Goal: Contribute content

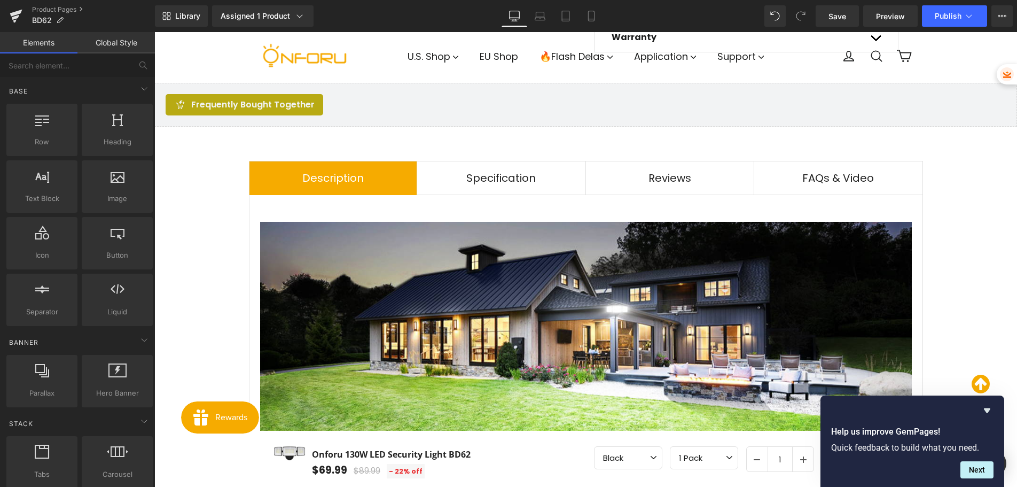
scroll to position [785, 0]
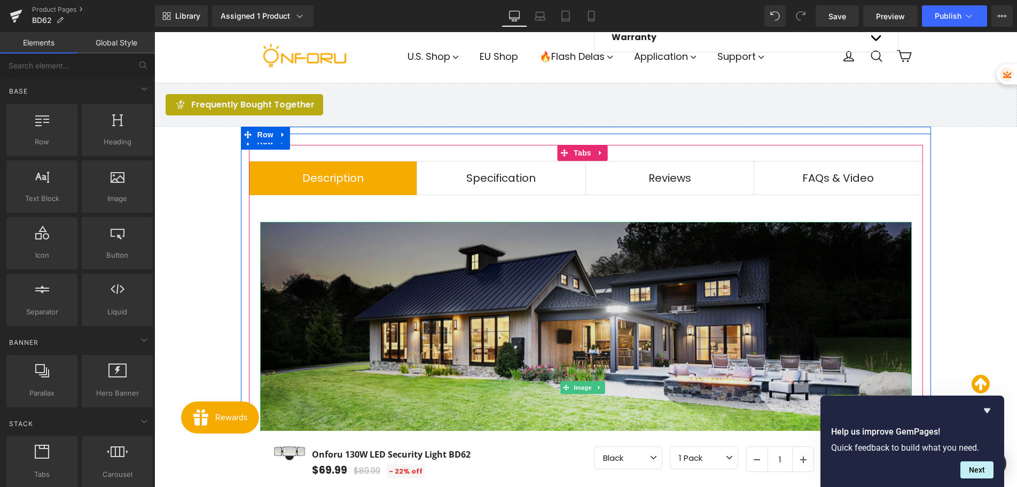
drag, startPoint x: 354, startPoint y: 308, endPoint x: 362, endPoint y: 305, distance: 9.1
click at [354, 308] on img at bounding box center [586, 387] width 652 height 331
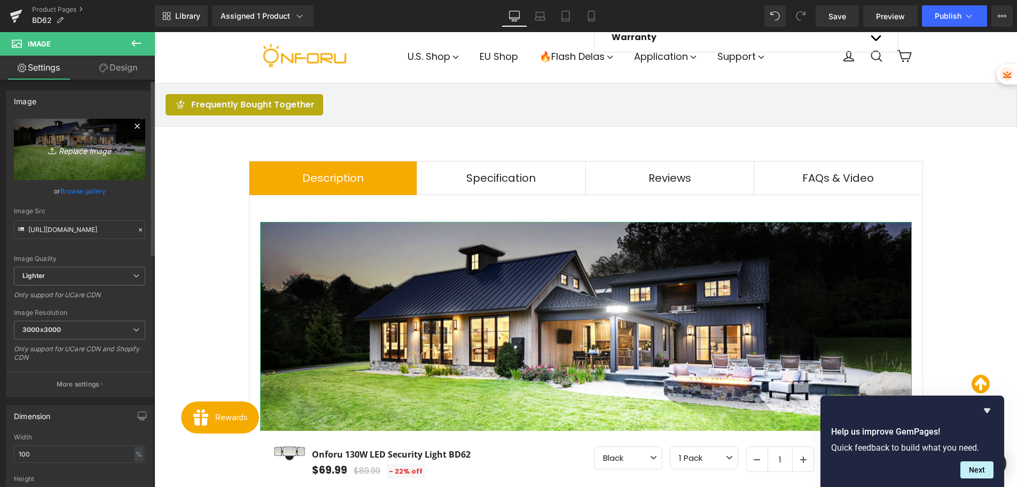
click at [73, 149] on icon "Replace Image" at bounding box center [79, 149] width 85 height 13
type input "C:\fakepath\画板 1.jpg"
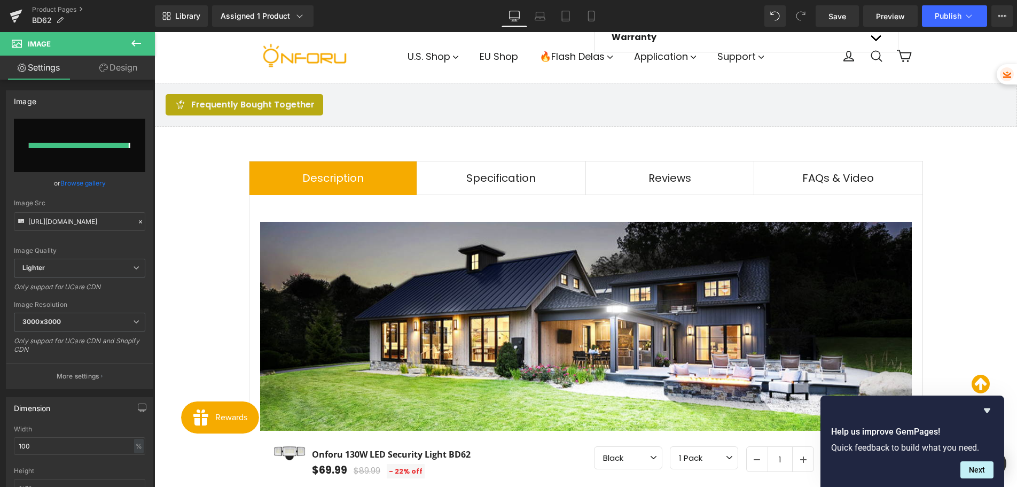
type input "[URL][DOMAIN_NAME]"
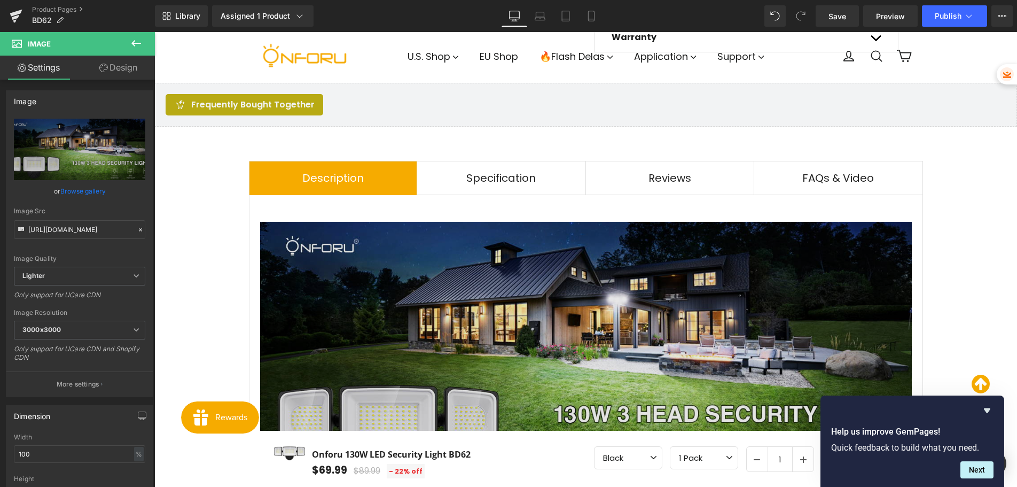
scroll to position [1106, 0]
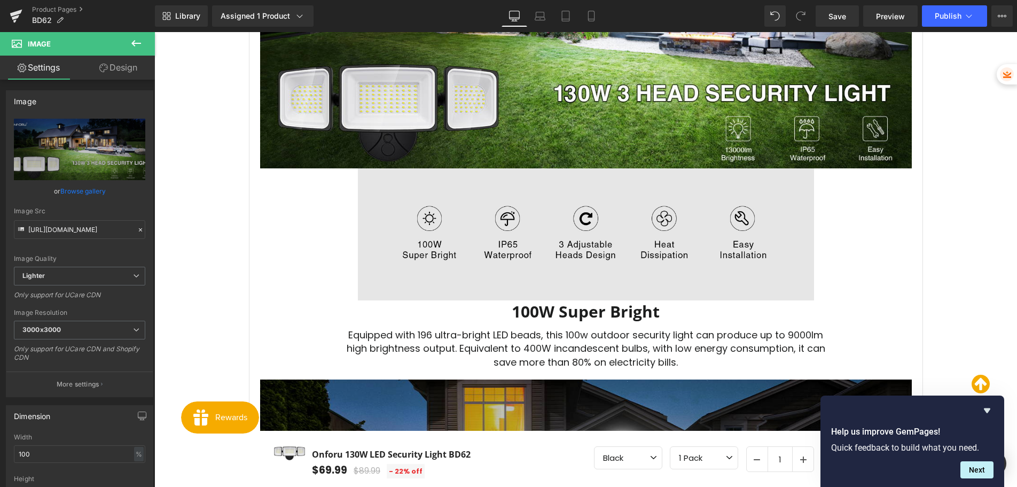
click at [434, 232] on img at bounding box center [586, 234] width 456 height 132
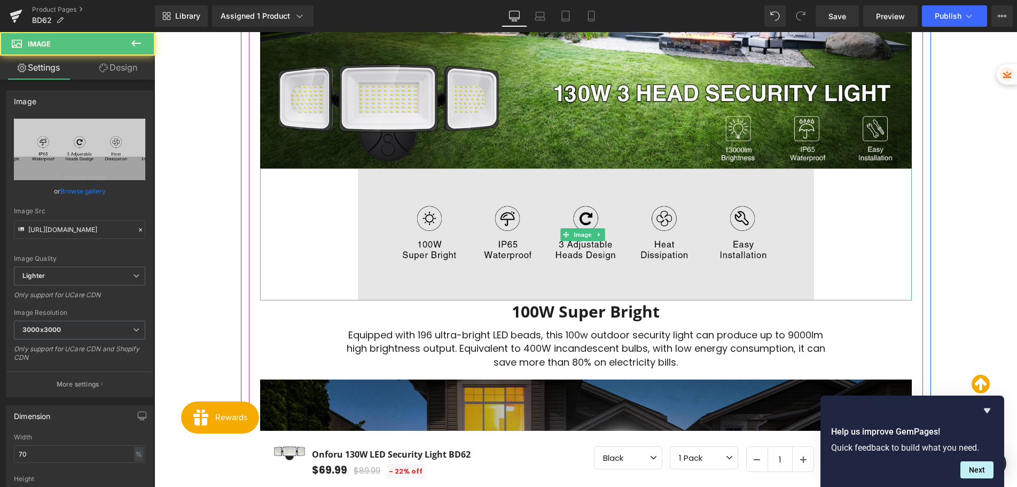
click at [435, 232] on img at bounding box center [586, 234] width 456 height 132
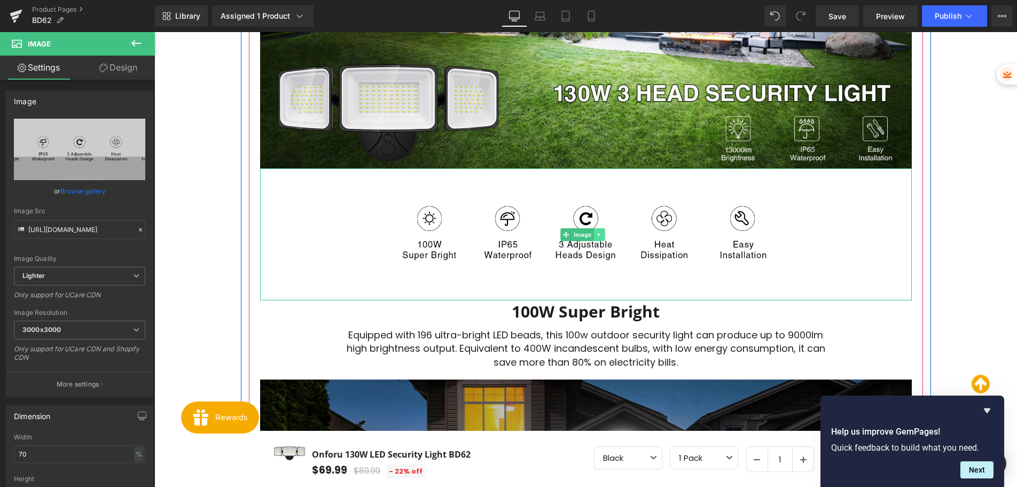
click at [598, 233] on icon at bounding box center [599, 234] width 6 height 6
click at [604, 233] on icon at bounding box center [605, 234] width 6 height 6
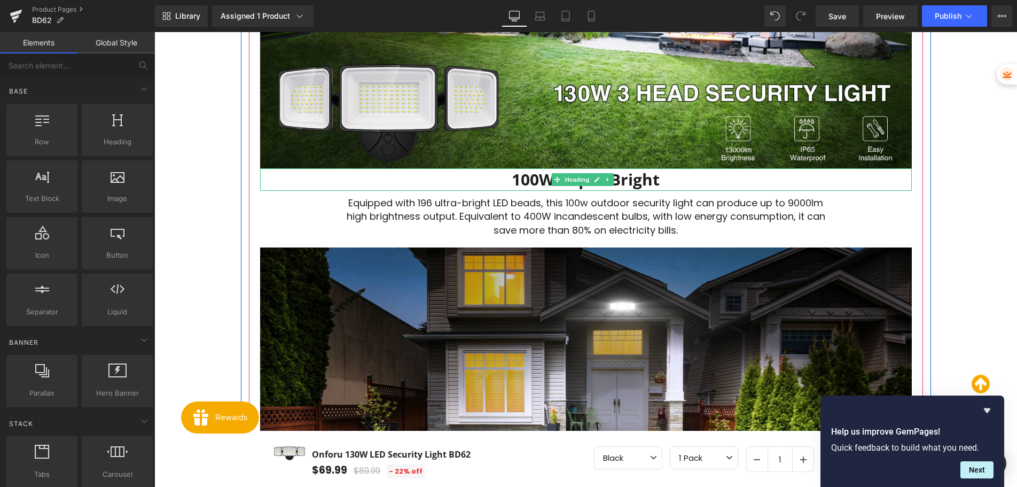
click at [526, 183] on strong "100W Super Bright" at bounding box center [586, 179] width 148 height 22
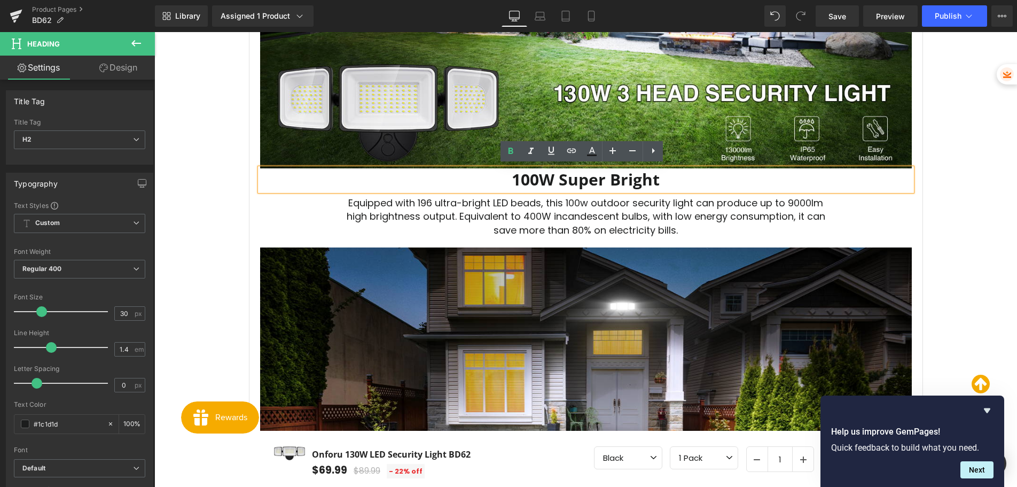
click at [114, 67] on link "Design" at bounding box center [118, 68] width 77 height 24
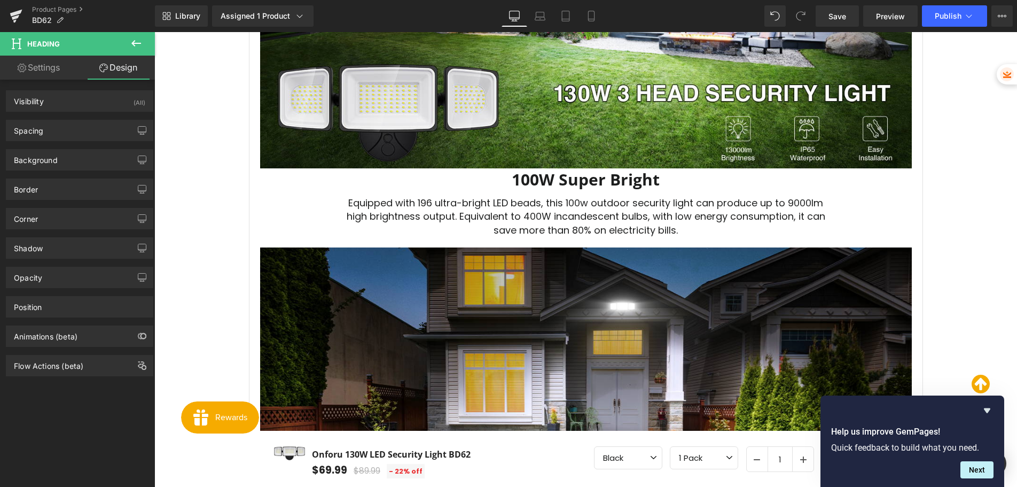
type input "0"
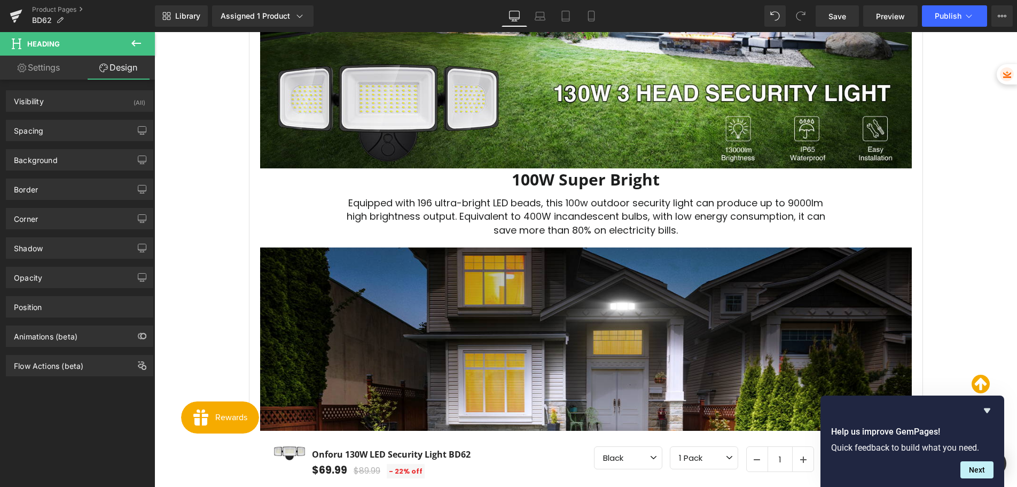
type input "0"
click at [51, 105] on div "Visibility (All)" at bounding box center [79, 101] width 146 height 20
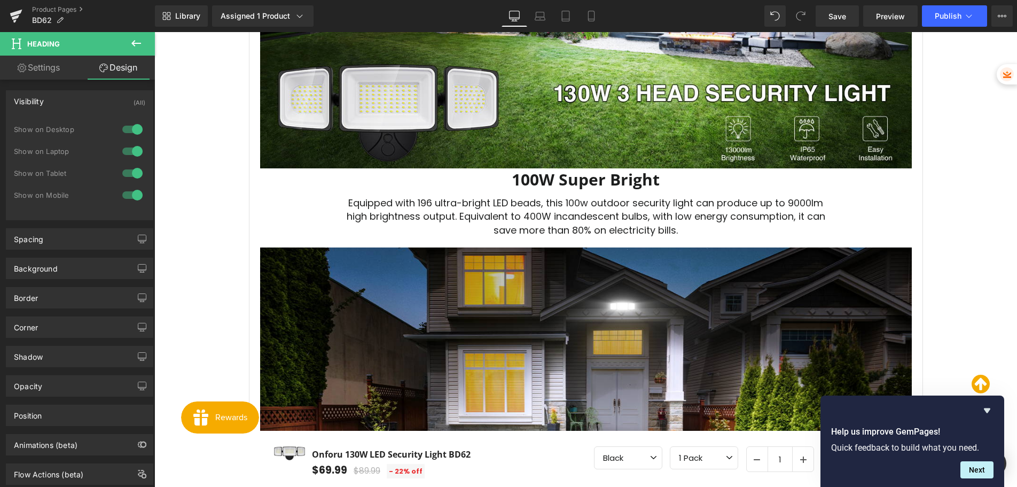
click at [51, 106] on div "Visibility (All)" at bounding box center [79, 101] width 146 height 20
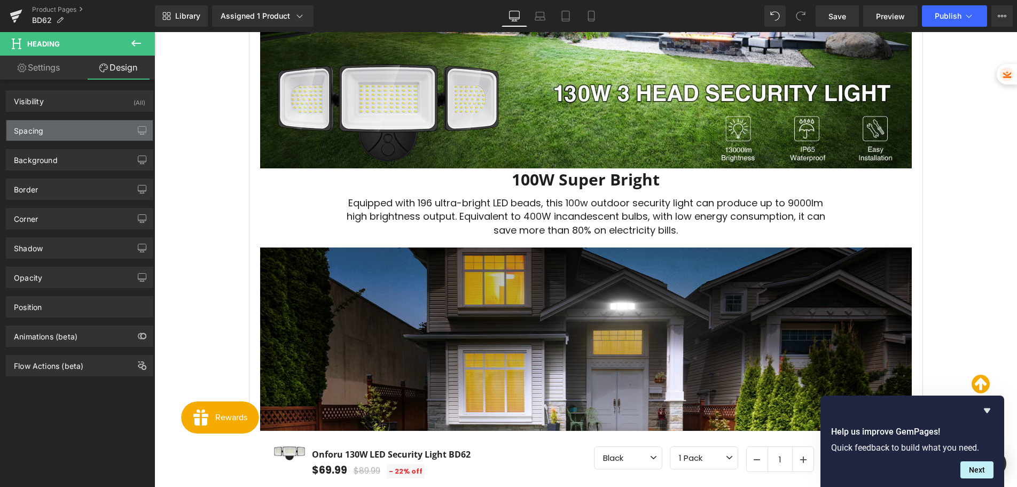
click at [38, 132] on div "Spacing" at bounding box center [28, 127] width 29 height 15
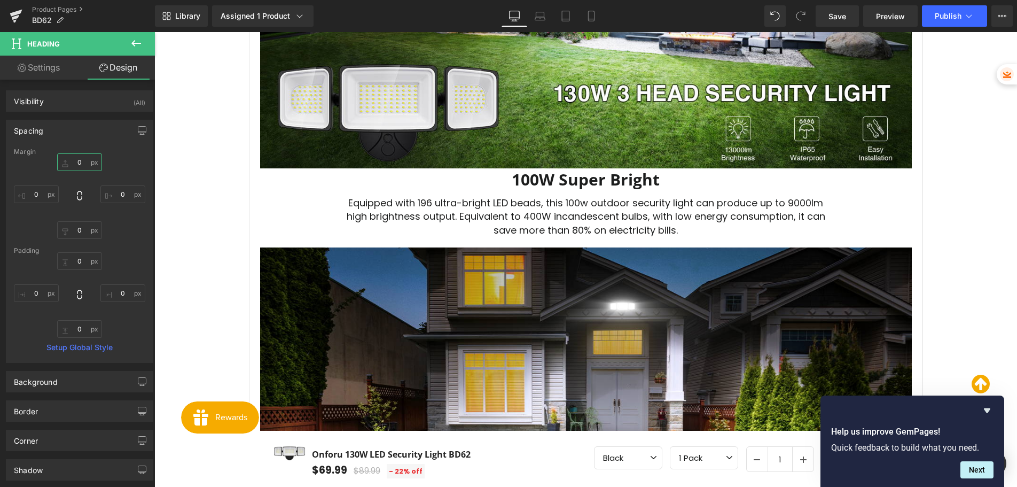
click at [80, 160] on input "0" at bounding box center [79, 162] width 45 height 18
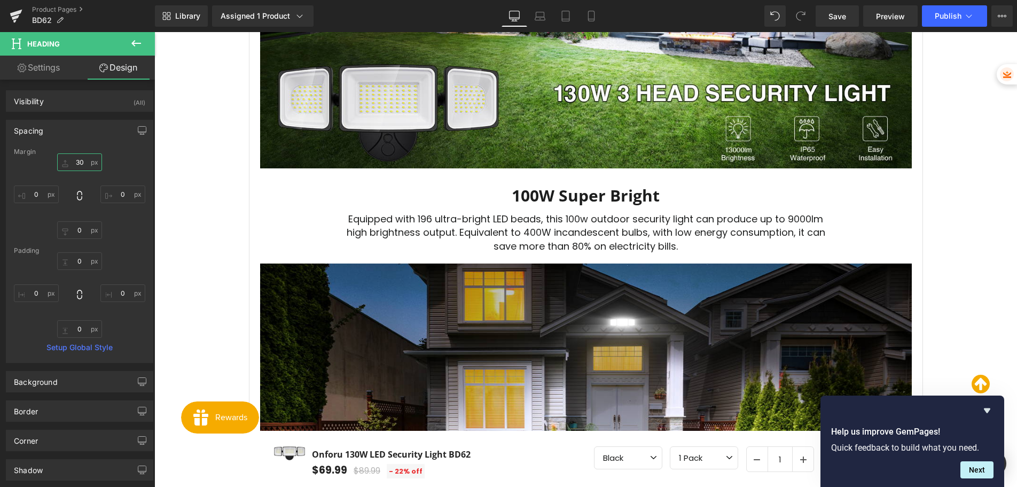
type input "3"
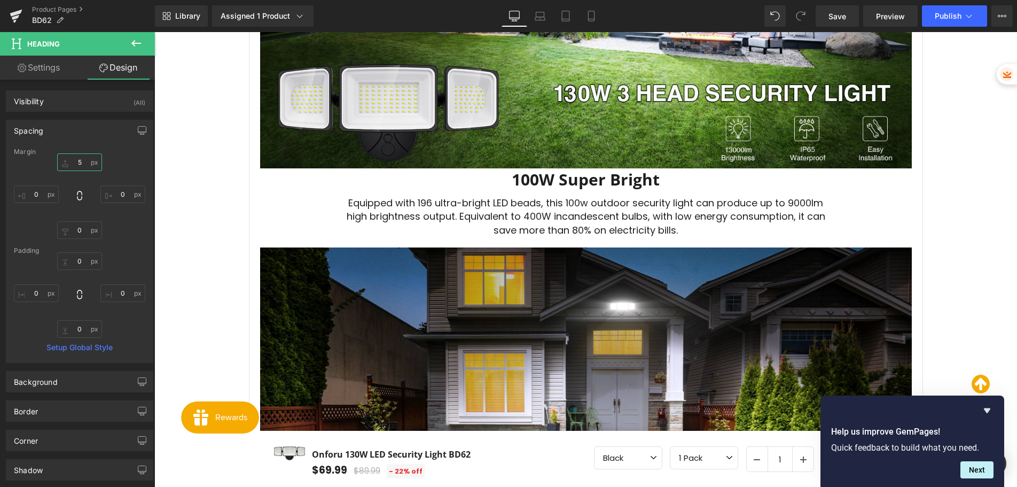
type input "50"
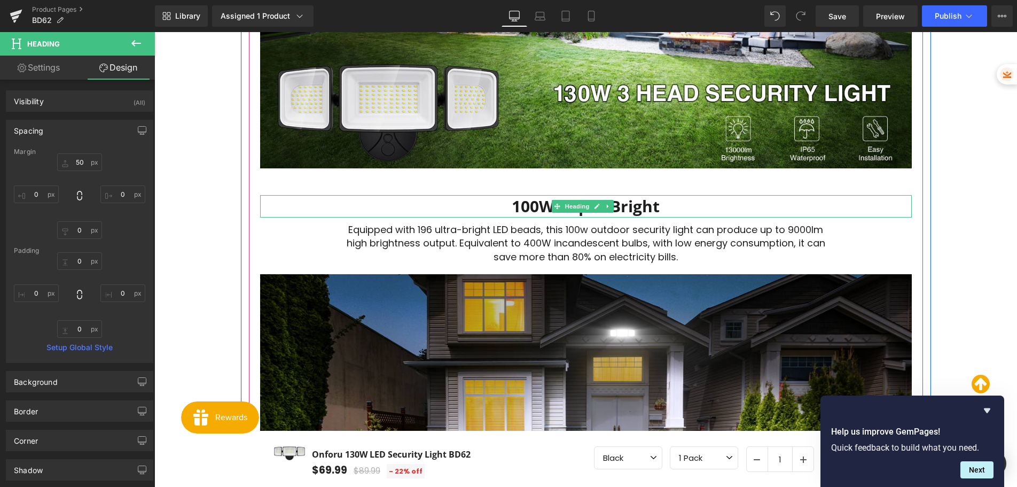
click at [529, 208] on strong "100W Super Bright" at bounding box center [586, 206] width 148 height 22
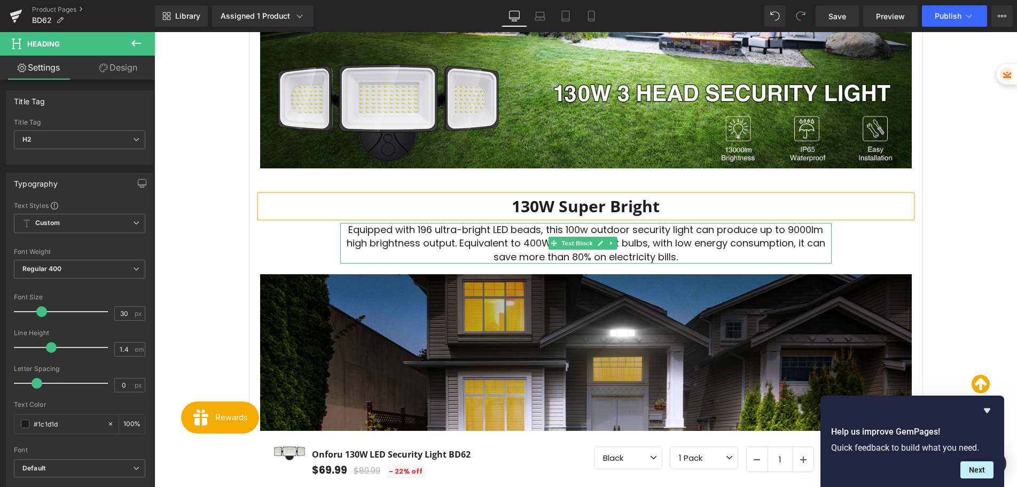
click at [791, 227] on p "Equipped with 196 ultra-bright LED beads, this 100w outdoor security light can …" at bounding box center [586, 243] width 492 height 41
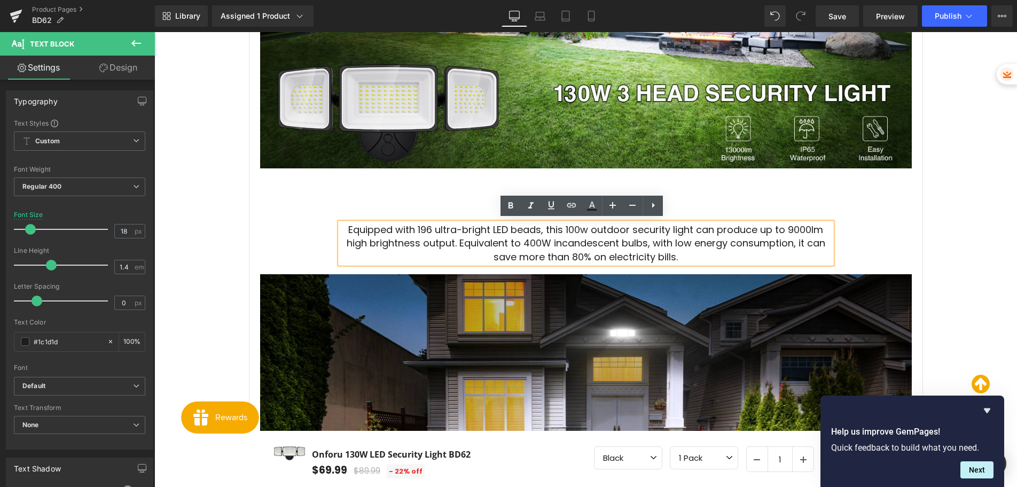
click at [793, 228] on p "Equipped with 196 ultra-bright LED beads, this 100w outdoor security light can …" at bounding box center [586, 243] width 492 height 41
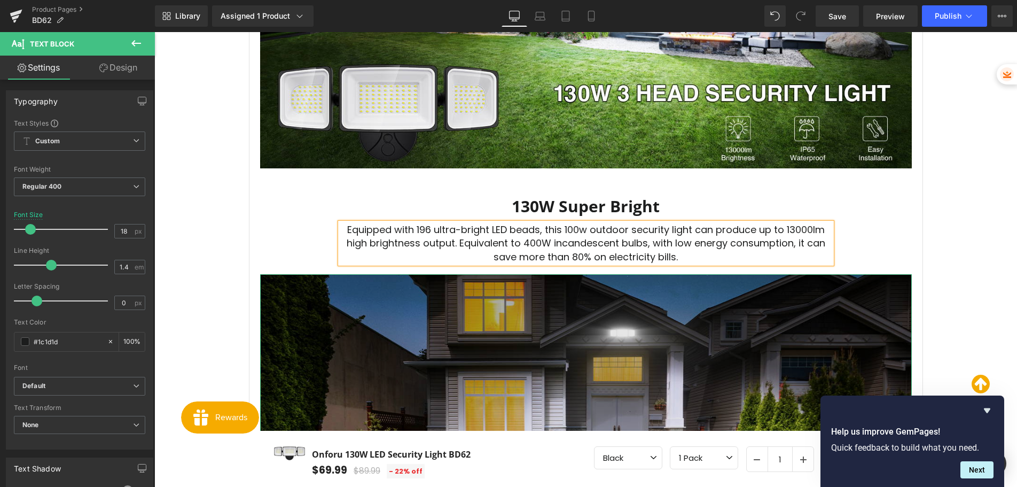
click at [573, 305] on img at bounding box center [586, 439] width 652 height 331
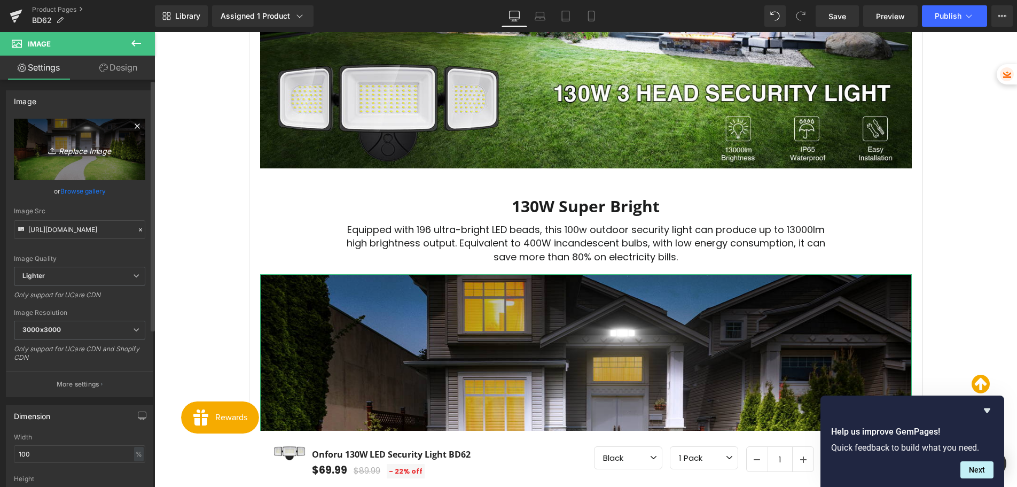
click at [89, 153] on icon "Replace Image" at bounding box center [79, 149] width 85 height 13
type input "C:\fakepath\画板 2.jpg"
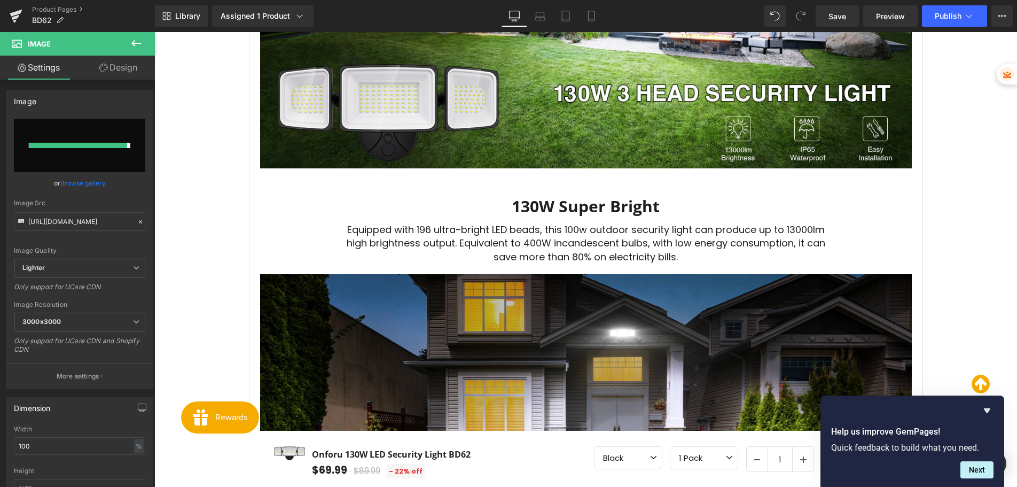
type input "[URL][DOMAIN_NAME]"
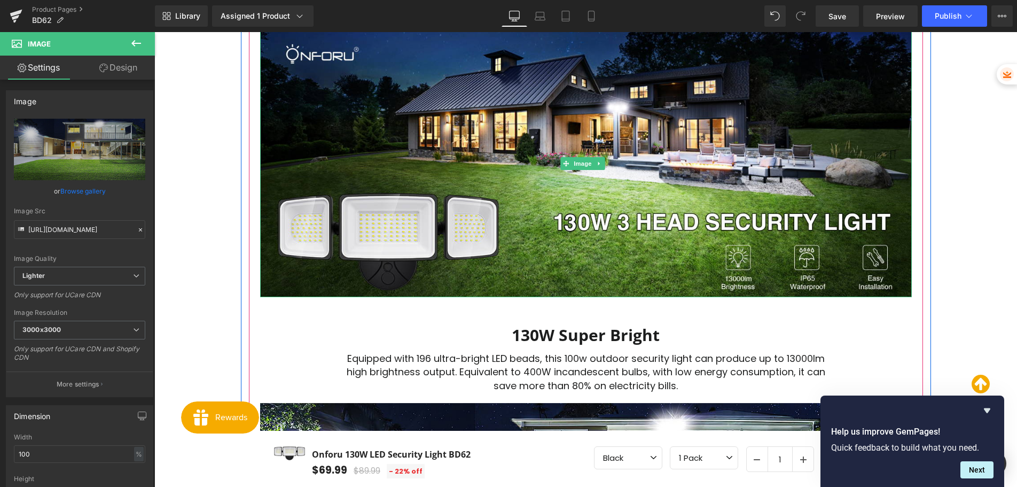
scroll to position [710, 0]
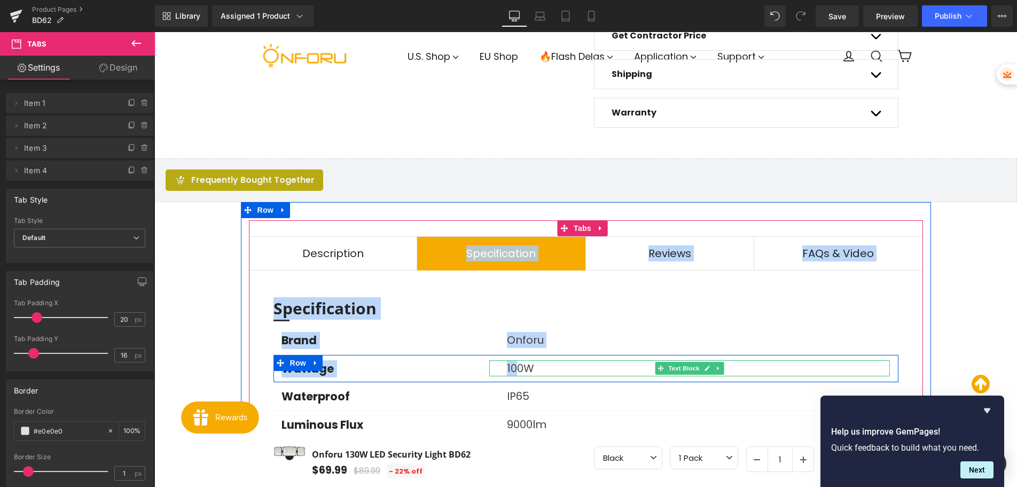
click at [513, 372] on div "Icon Icon List" at bounding box center [572, 389] width 836 height 35
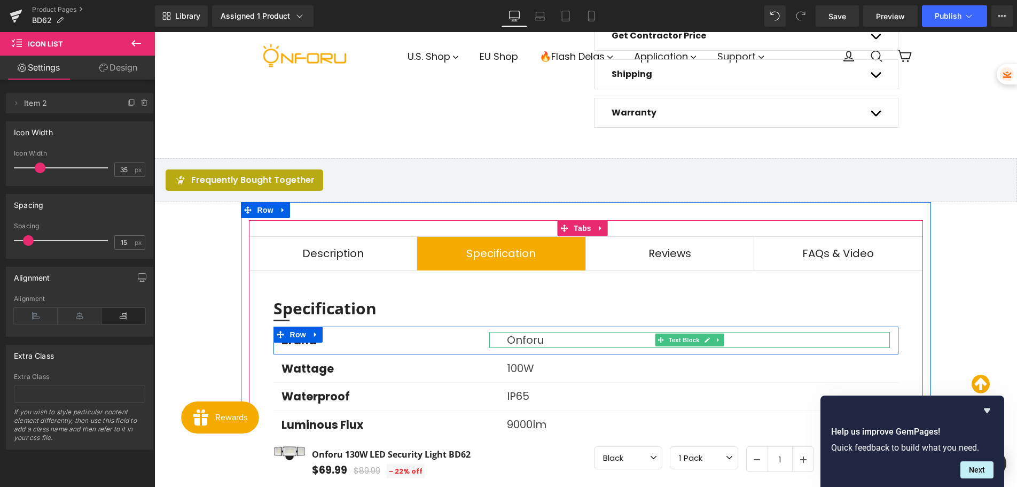
scroll to position [870, 0]
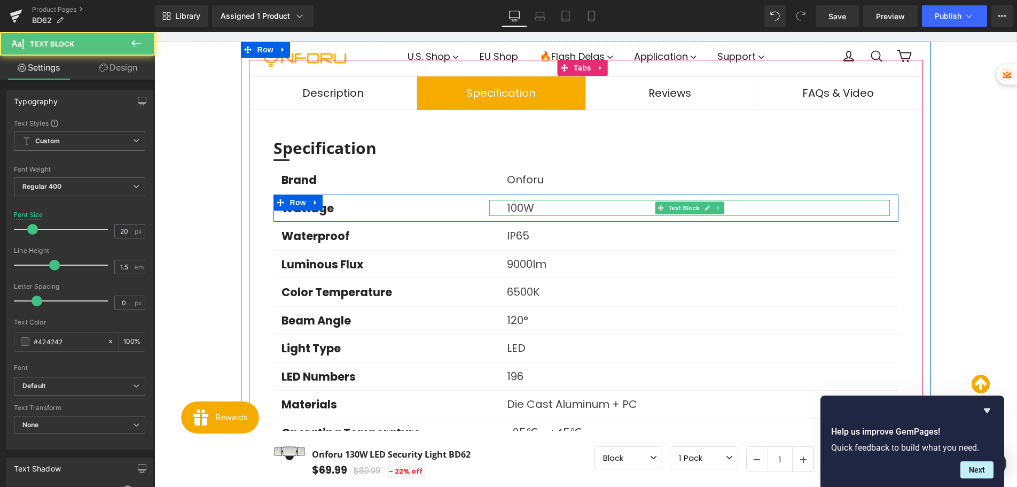
click at [514, 209] on p "100W" at bounding box center [698, 208] width 383 height 16
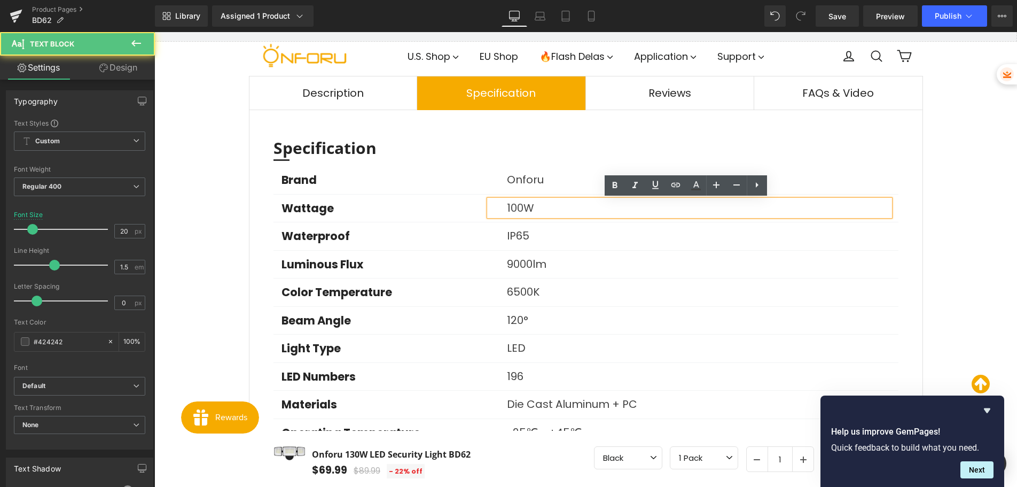
click at [515, 207] on p "100W" at bounding box center [698, 208] width 383 height 16
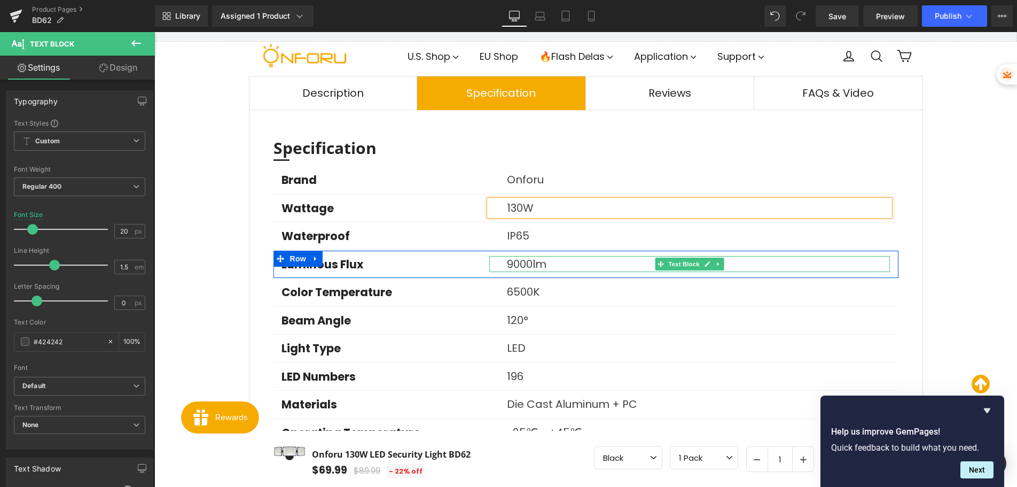
click at [516, 268] on p "9000lm" at bounding box center [698, 264] width 383 height 16
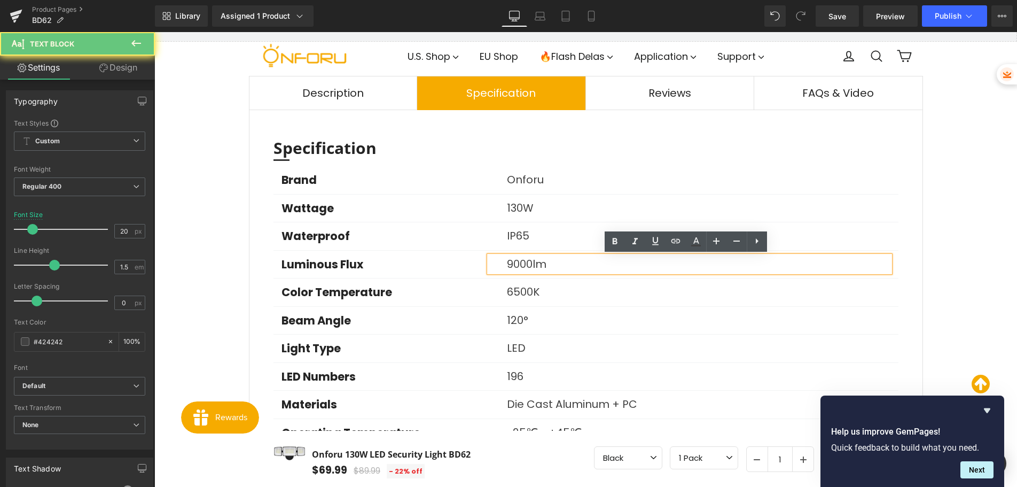
click at [511, 264] on p "9000lm" at bounding box center [698, 264] width 383 height 16
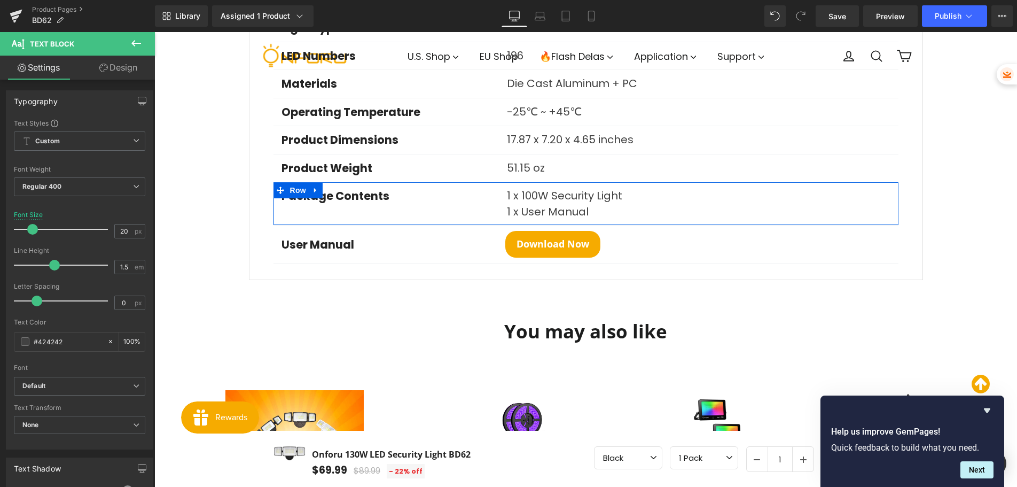
scroll to position [1137, 0]
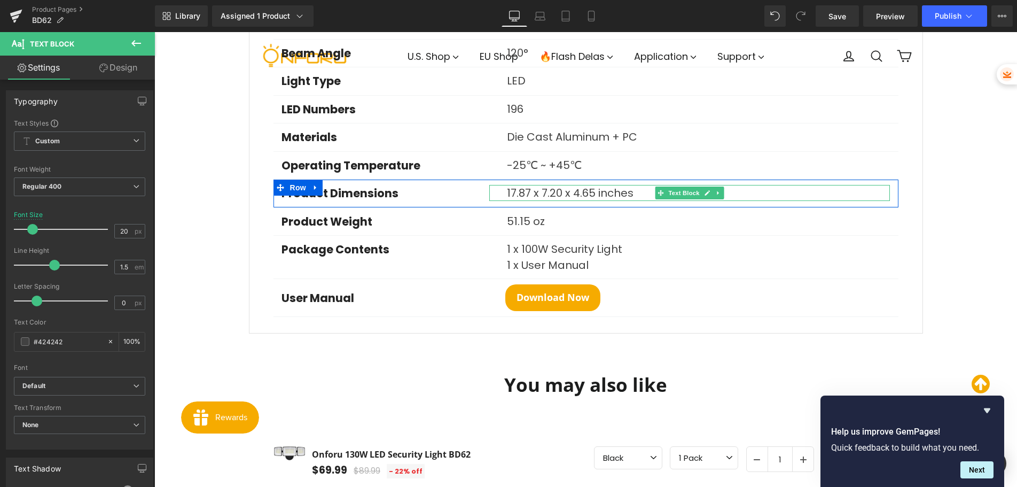
click at [513, 193] on p "17.87 x 7.20 x 4.65 inches" at bounding box center [698, 193] width 383 height 16
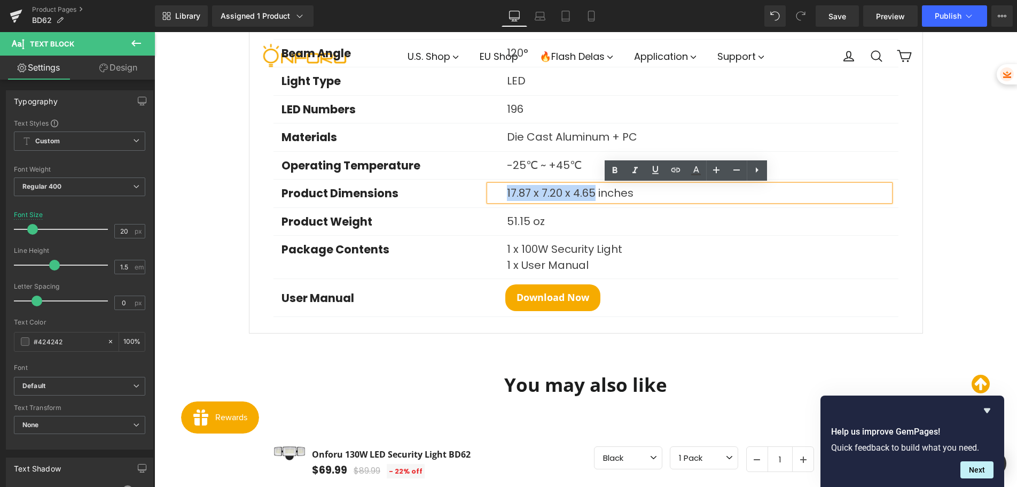
drag, startPoint x: 502, startPoint y: 192, endPoint x: 590, endPoint y: 192, distance: 87.6
click at [590, 193] on div "17.87 x 7.20 x 4.65 inches" at bounding box center [689, 193] width 401 height 16
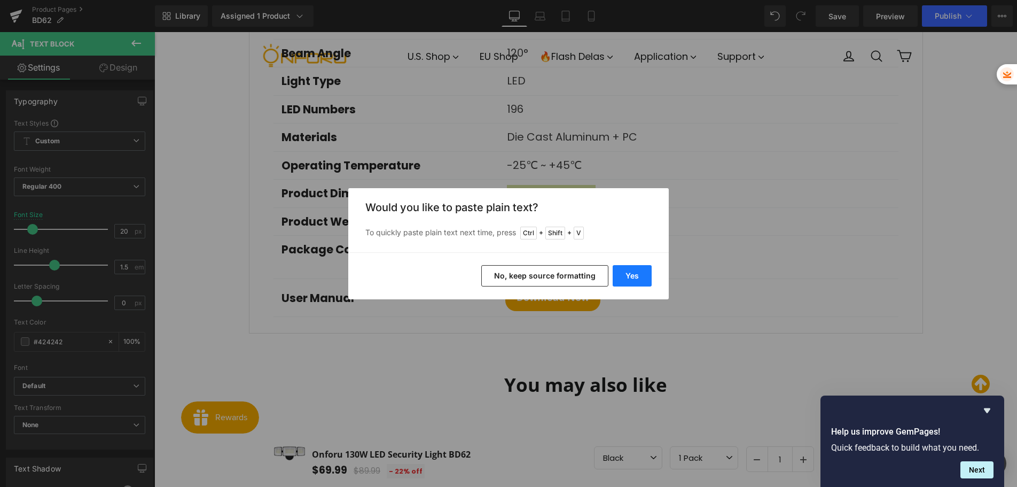
click at [629, 282] on button "Yes" at bounding box center [632, 275] width 39 height 21
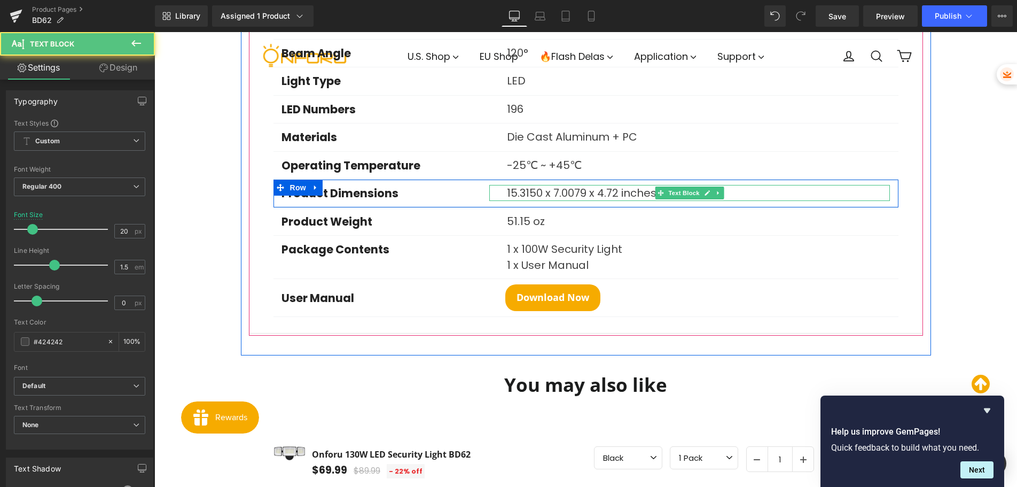
click at [522, 194] on p "15.3150 x 7.0079 x 4.72 inches" at bounding box center [698, 193] width 383 height 16
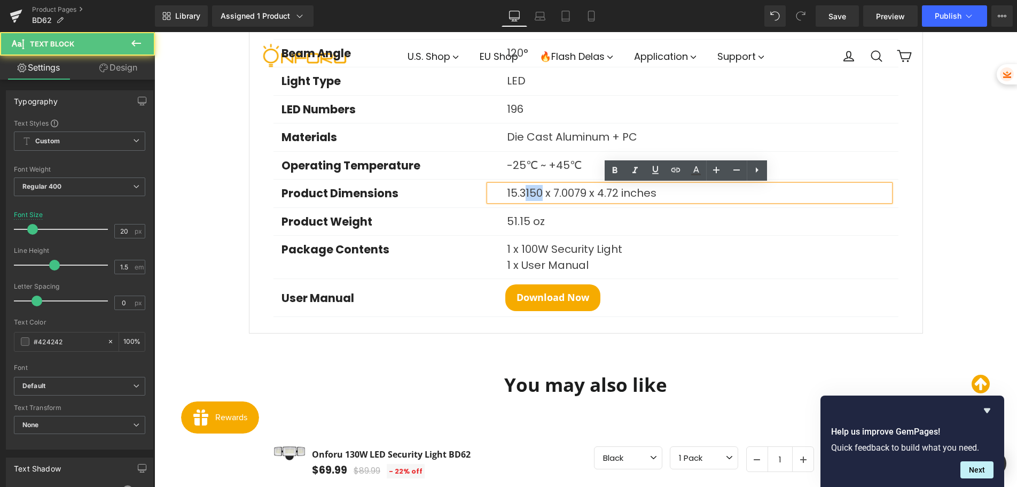
drag, startPoint x: 522, startPoint y: 193, endPoint x: 537, endPoint y: 193, distance: 15.5
click at [538, 194] on p "15.3150 x 7.0079 x 4.72 inches" at bounding box center [698, 193] width 383 height 16
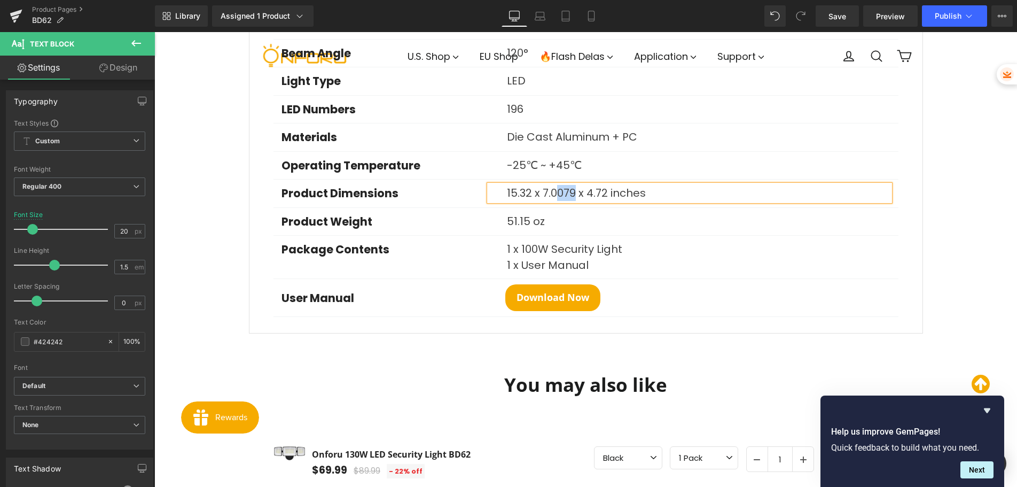
drag, startPoint x: 557, startPoint y: 193, endPoint x: 572, endPoint y: 194, distance: 15.5
click at [572, 194] on p "15.32 x 7.0079 x 4.72 inches" at bounding box center [698, 193] width 383 height 16
click at [516, 223] on p "‎51.15 oz" at bounding box center [698, 221] width 383 height 16
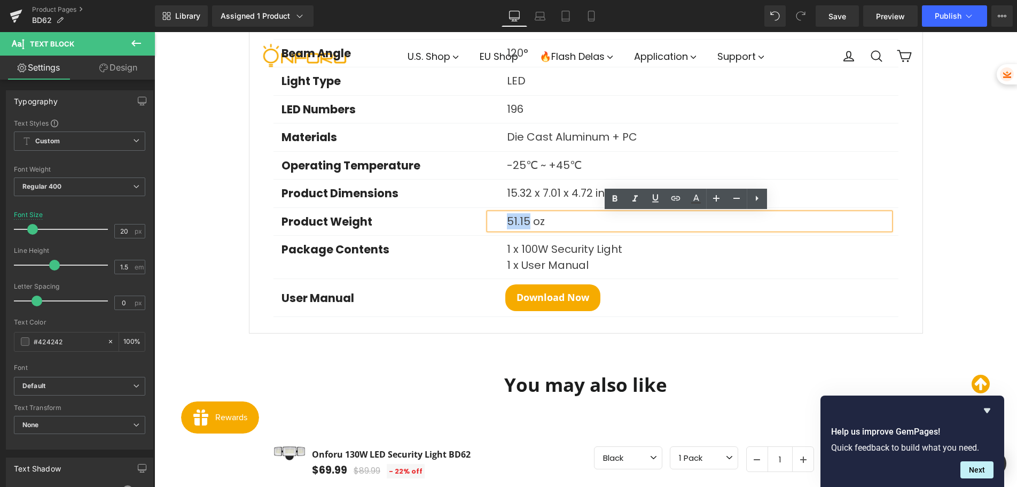
drag, startPoint x: 502, startPoint y: 219, endPoint x: 526, endPoint y: 221, distance: 24.7
click at [527, 222] on div "‎51.15 oz" at bounding box center [689, 221] width 401 height 16
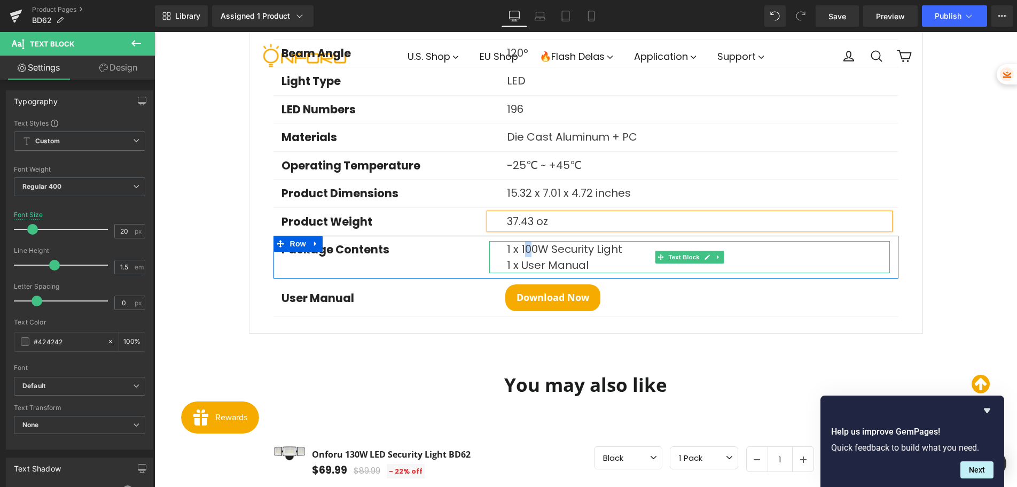
drag, startPoint x: 529, startPoint y: 251, endPoint x: 520, endPoint y: 250, distance: 9.7
click at [520, 251] on p "1 x 100W Security Light" at bounding box center [698, 249] width 383 height 16
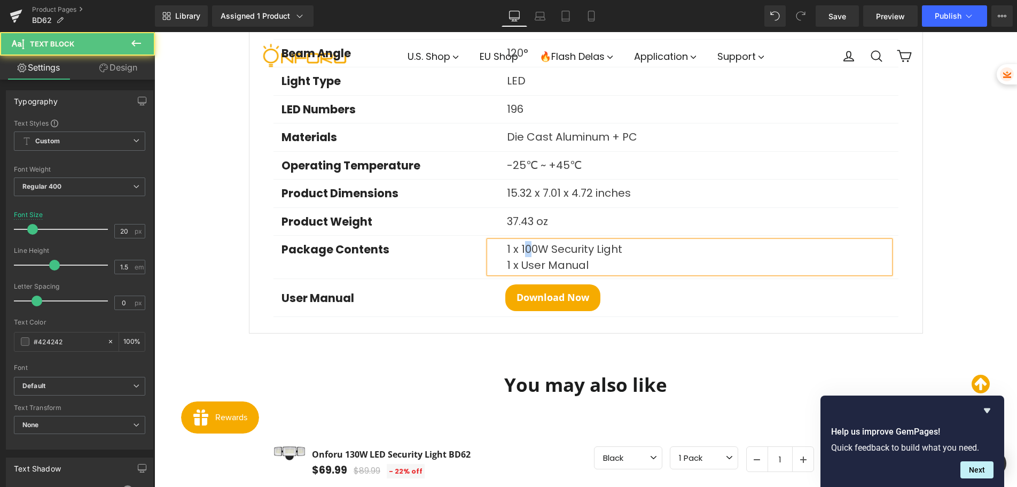
click at [525, 254] on p "1 x 100W Security Light" at bounding box center [698, 249] width 383 height 16
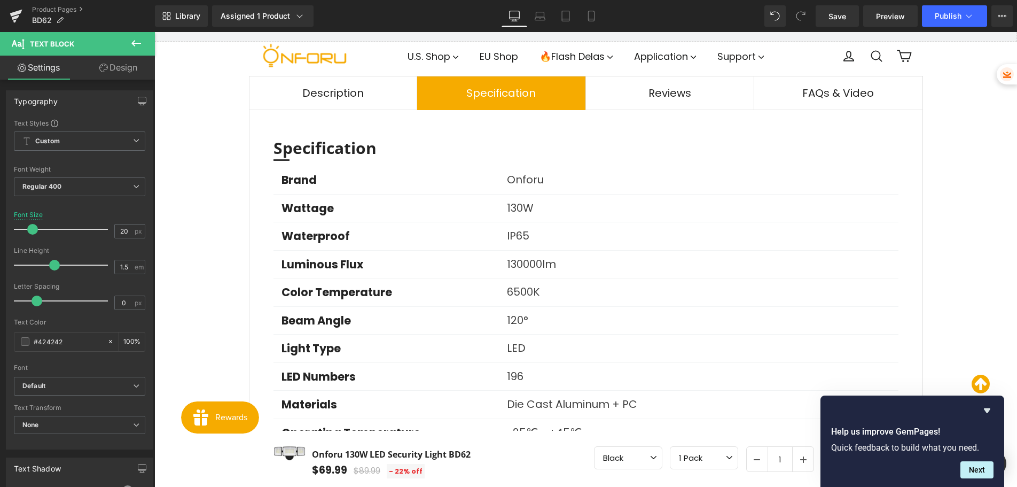
click at [697, 104] on span "Reviews Text Block" at bounding box center [670, 92] width 168 height 33
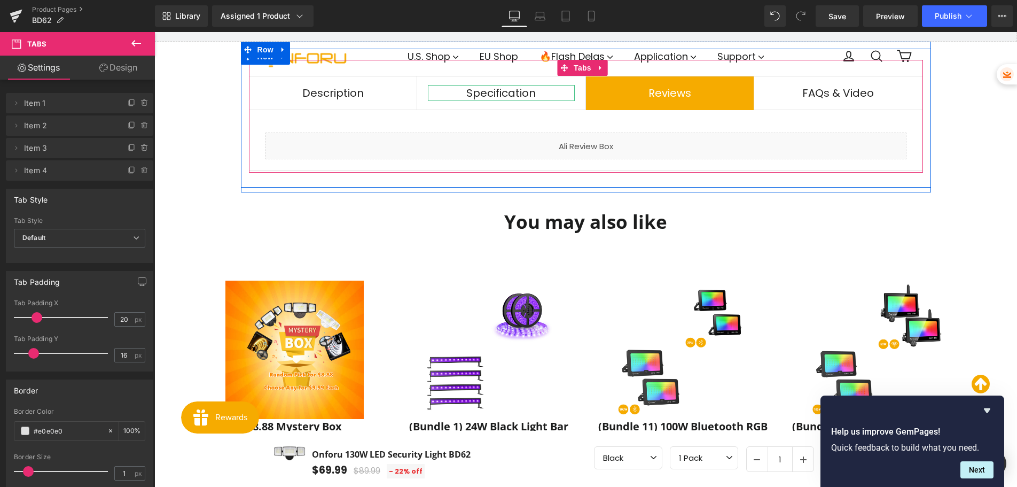
click at [554, 98] on div "Specification" at bounding box center [501, 93] width 147 height 16
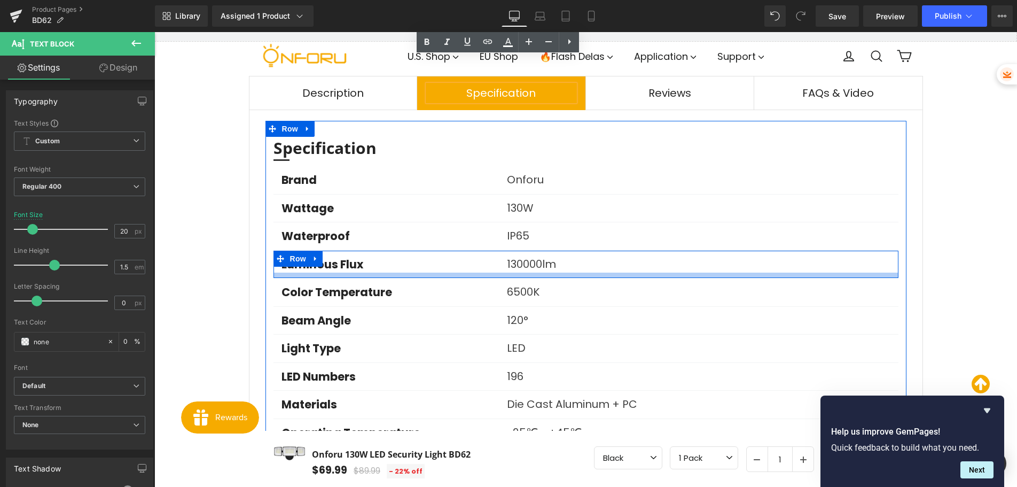
scroll to position [1137, 0]
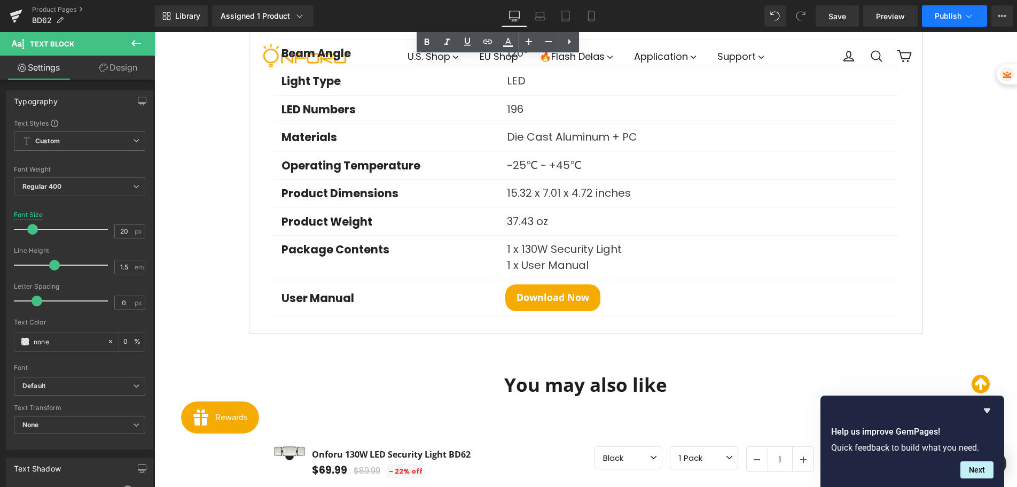
click at [944, 16] on span "Publish" at bounding box center [948, 16] width 27 height 9
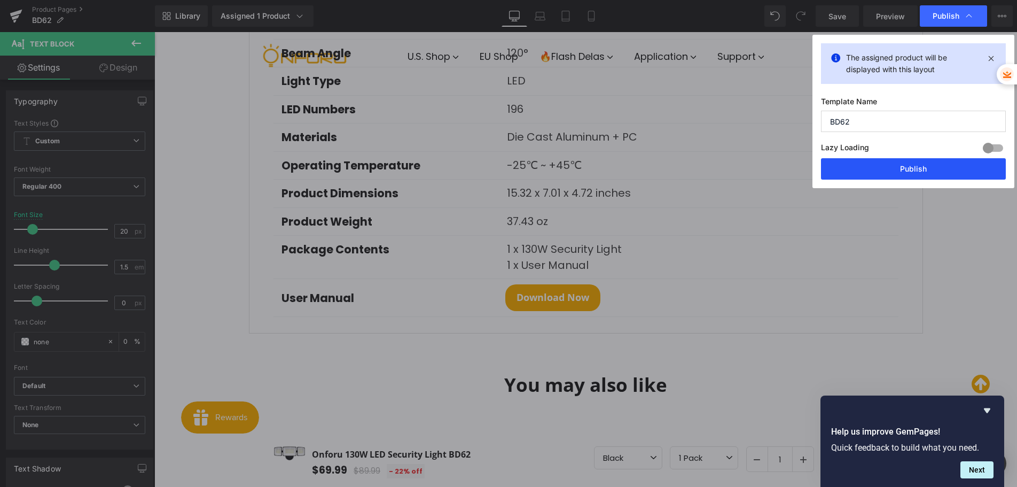
click at [889, 164] on button "Publish" at bounding box center [913, 168] width 185 height 21
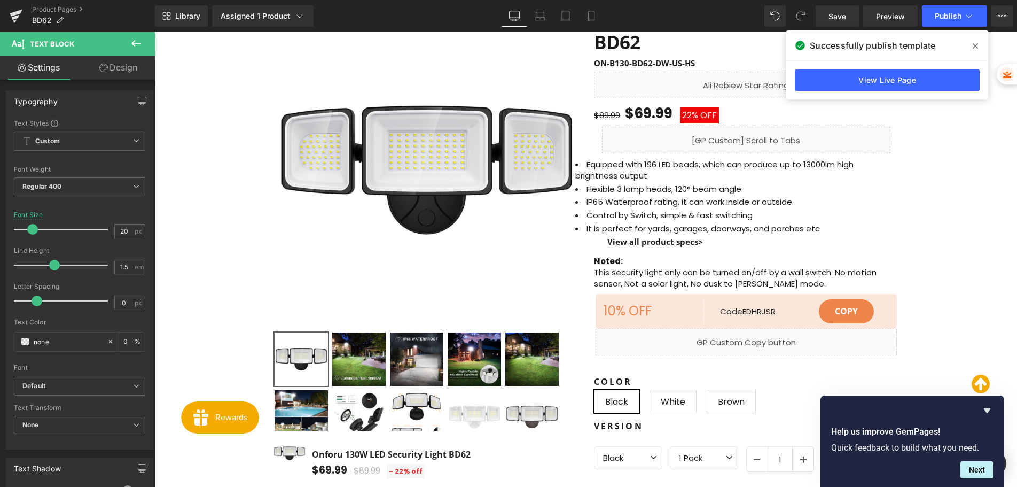
scroll to position [0, 0]
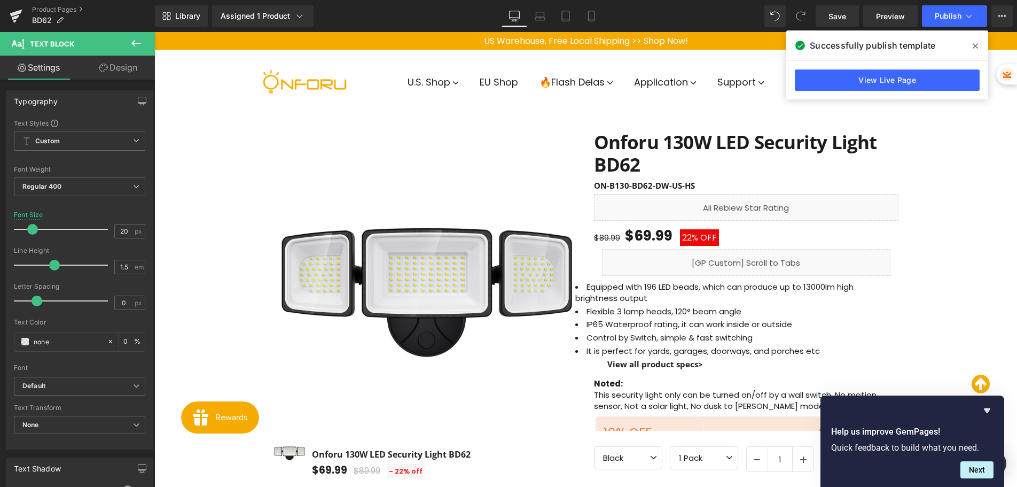
click at [136, 43] on icon at bounding box center [136, 43] width 10 height 6
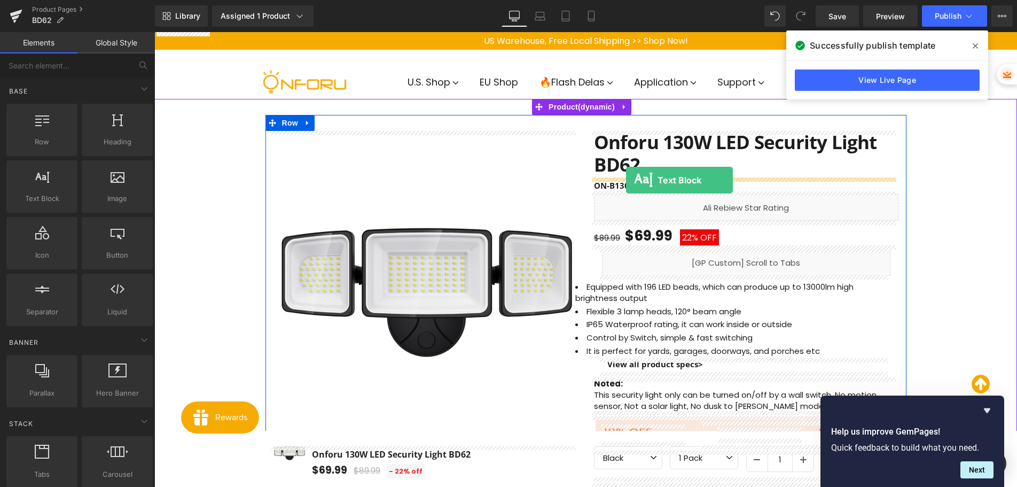
drag, startPoint x: 199, startPoint y: 225, endPoint x: 626, endPoint y: 180, distance: 429.8
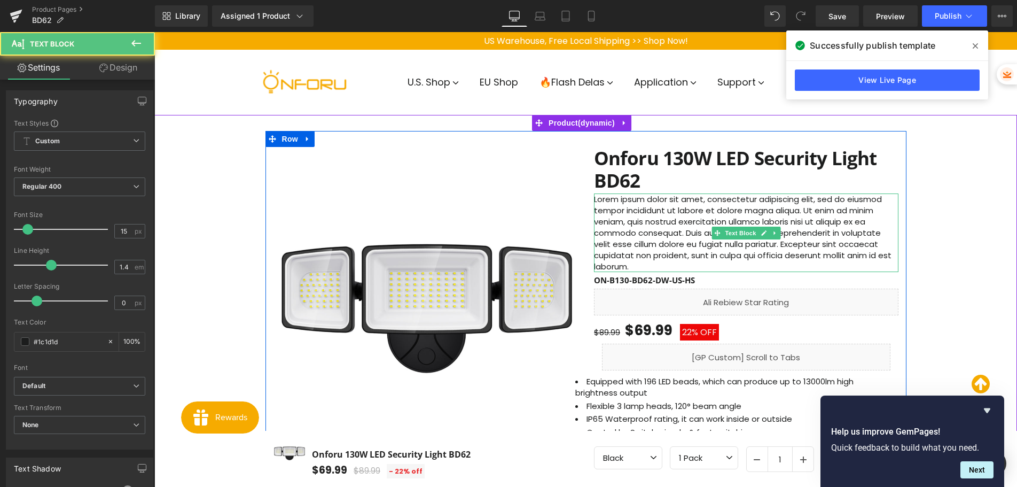
click at [614, 219] on p "Lorem ipsum dolor sit amet, consectetur adipiscing elit, sed do eiusmod tempor …" at bounding box center [746, 232] width 305 height 79
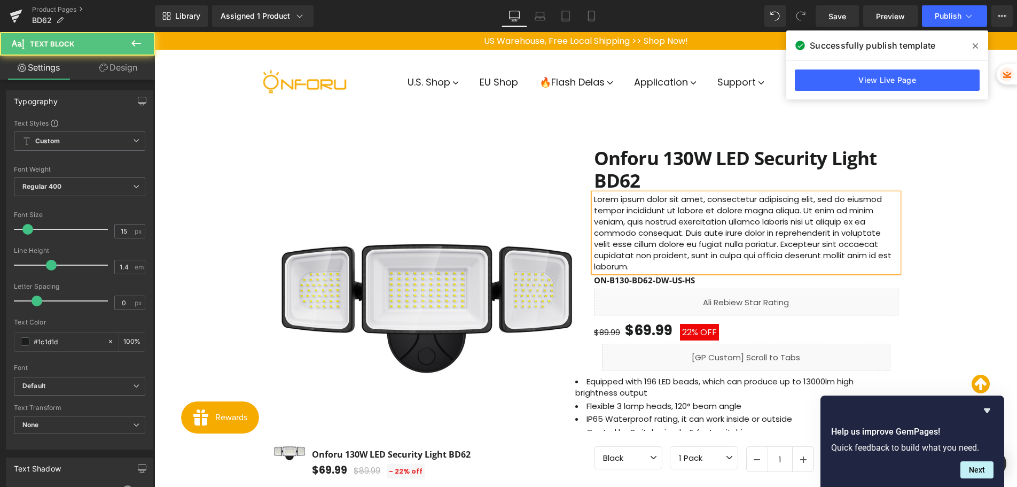
click at [614, 219] on p "Lorem ipsum dolor sit amet, consectetur adipiscing elit, sed do eiusmod tempor …" at bounding box center [746, 232] width 305 height 79
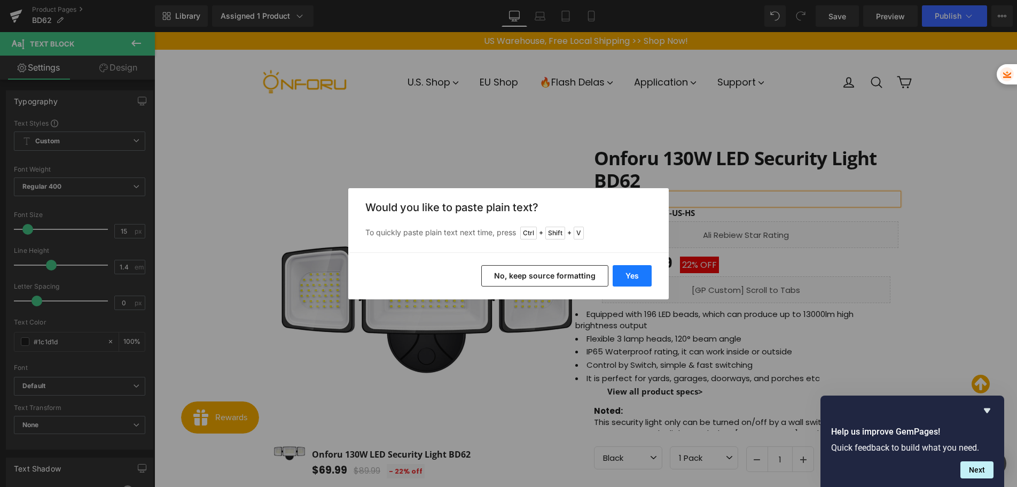
click at [628, 277] on button "Yes" at bounding box center [632, 275] width 39 height 21
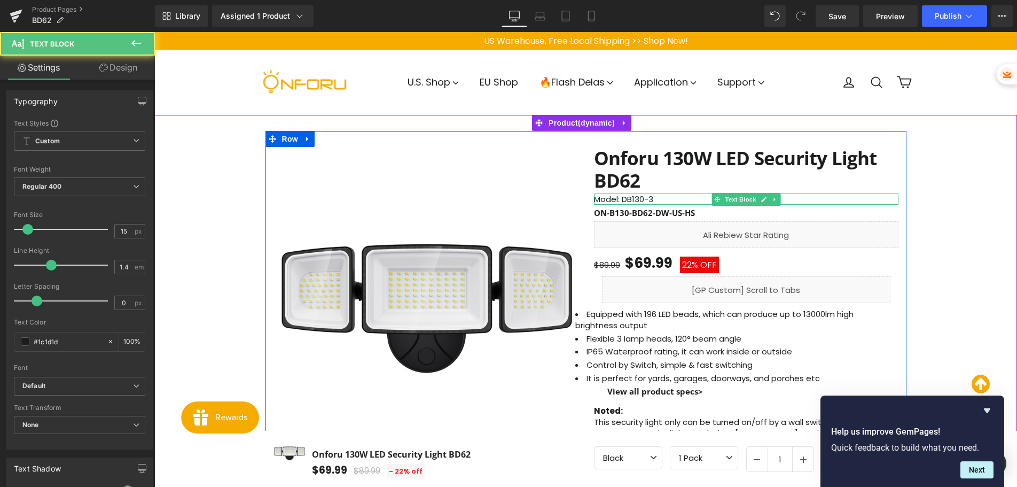
click at [622, 200] on p "Model: DB130-3" at bounding box center [746, 198] width 305 height 11
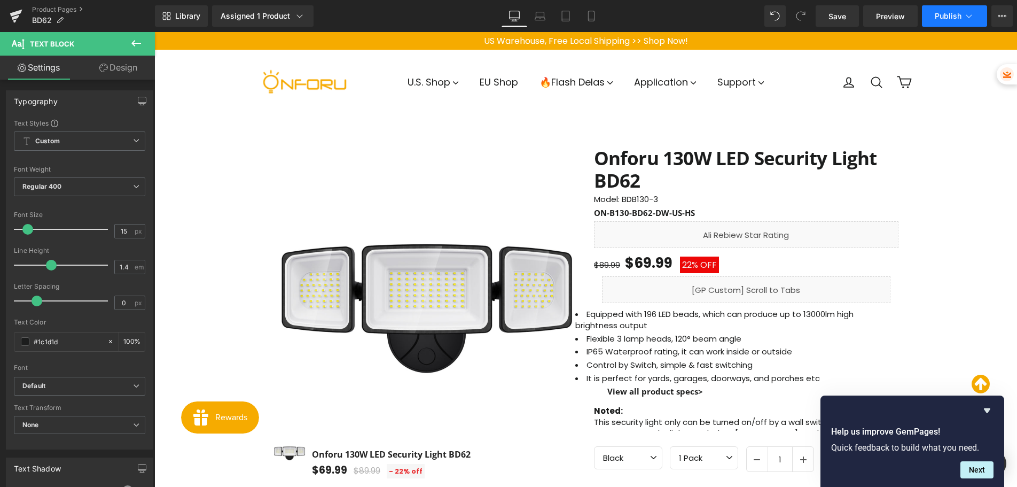
click at [945, 18] on span "Publish" at bounding box center [948, 16] width 27 height 9
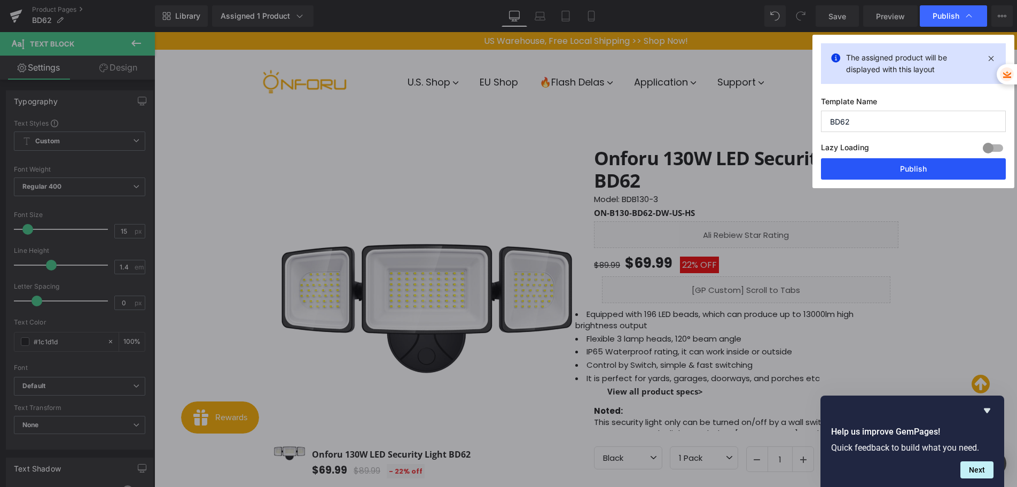
click at [901, 167] on button "Publish" at bounding box center [913, 168] width 185 height 21
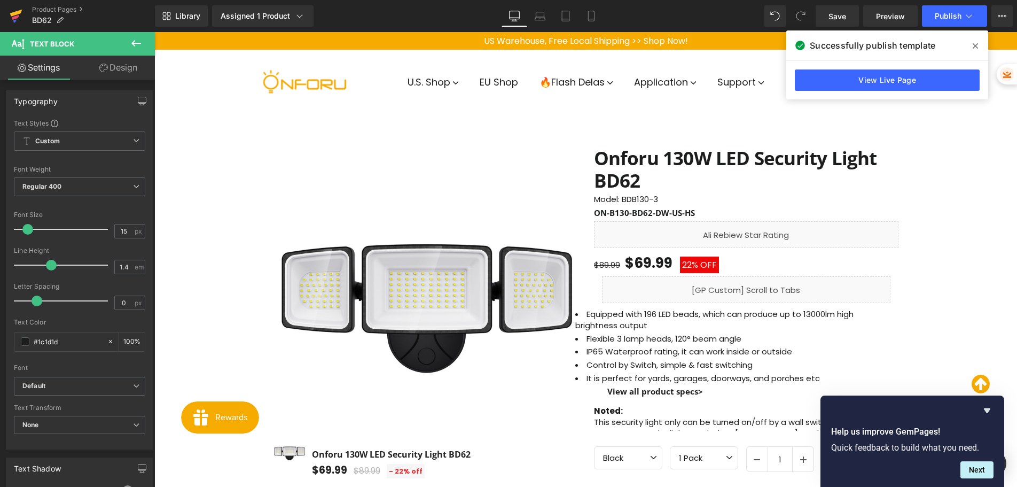
click at [17, 17] on icon at bounding box center [15, 17] width 7 height 5
